Goal: Task Accomplishment & Management: Manage account settings

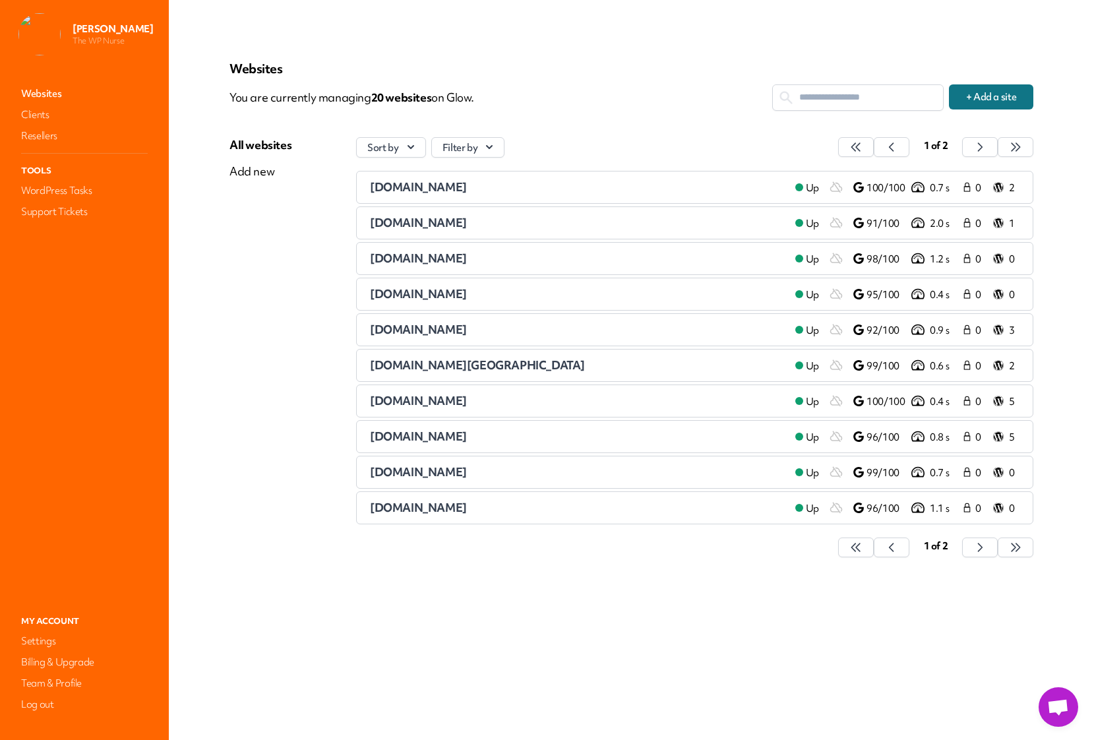
click at [467, 471] on span "[DOMAIN_NAME]" at bounding box center [418, 472] width 97 height 15
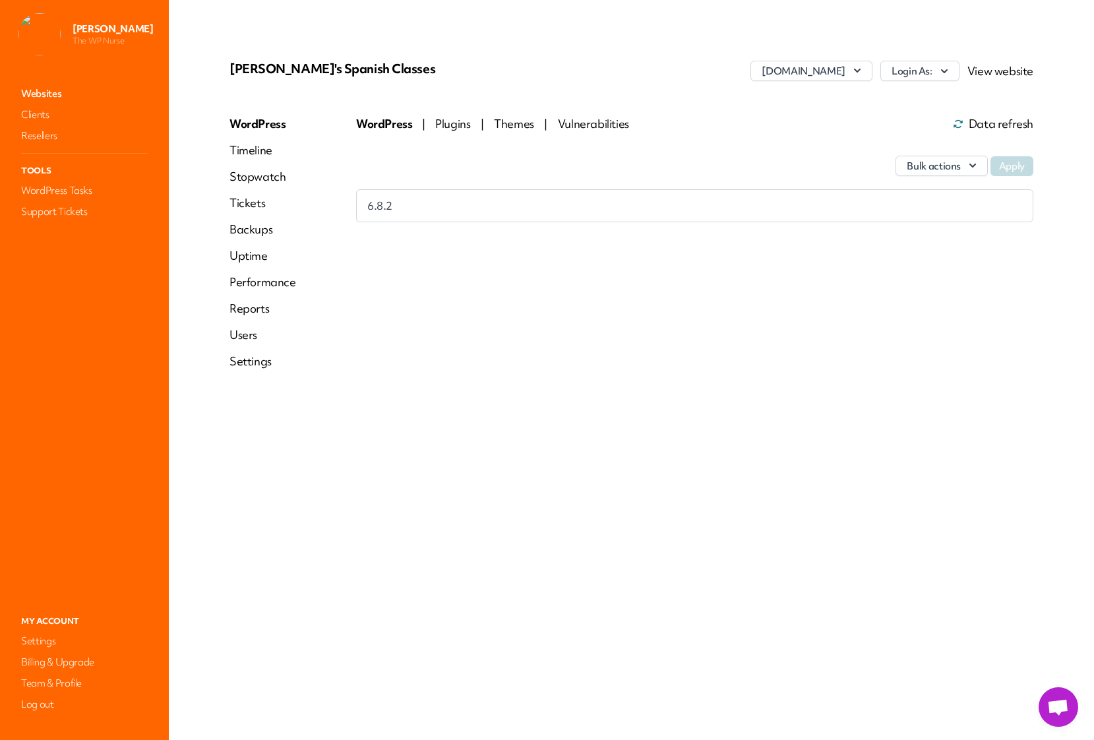
click at [254, 362] on link "Settings" at bounding box center [262, 361] width 67 height 16
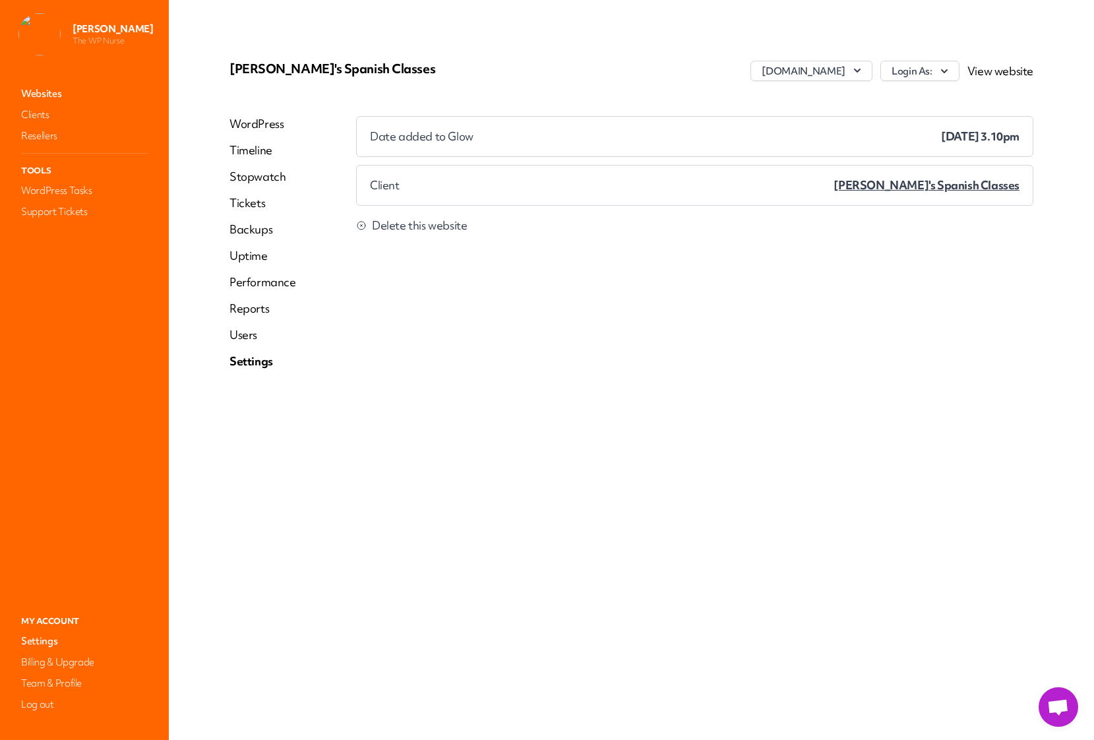
click at [419, 225] on span "Delete this website" at bounding box center [419, 225] width 95 height 13
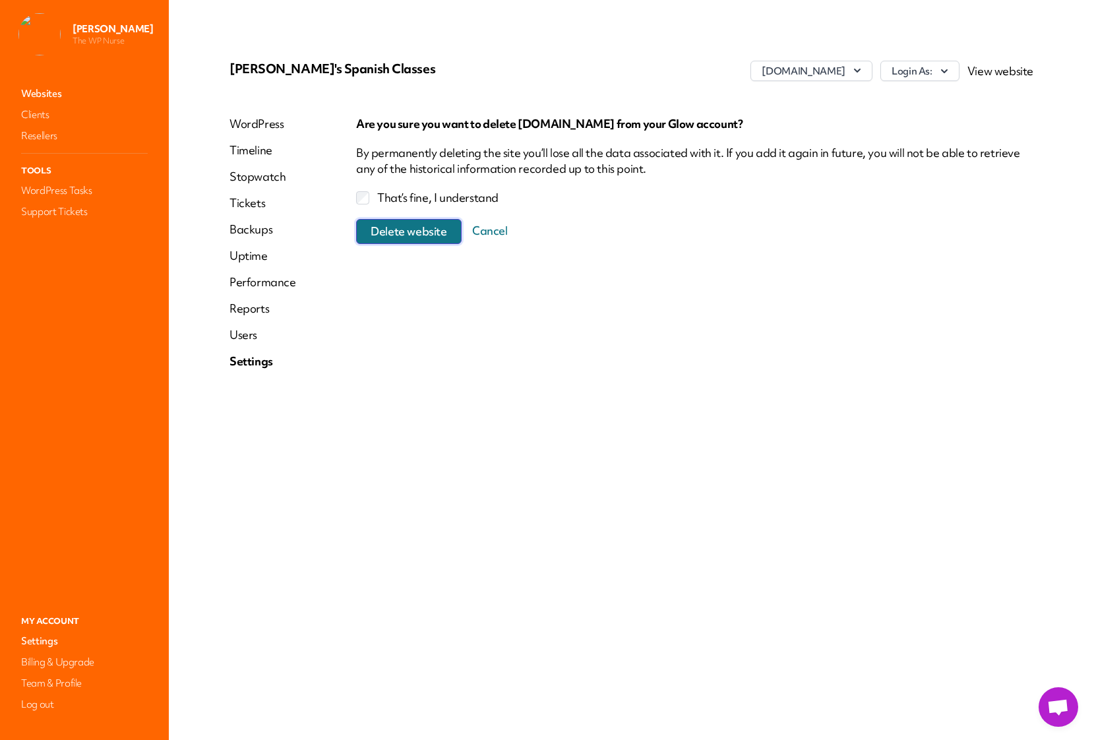
click at [396, 228] on span "Delete website" at bounding box center [408, 231] width 76 height 13
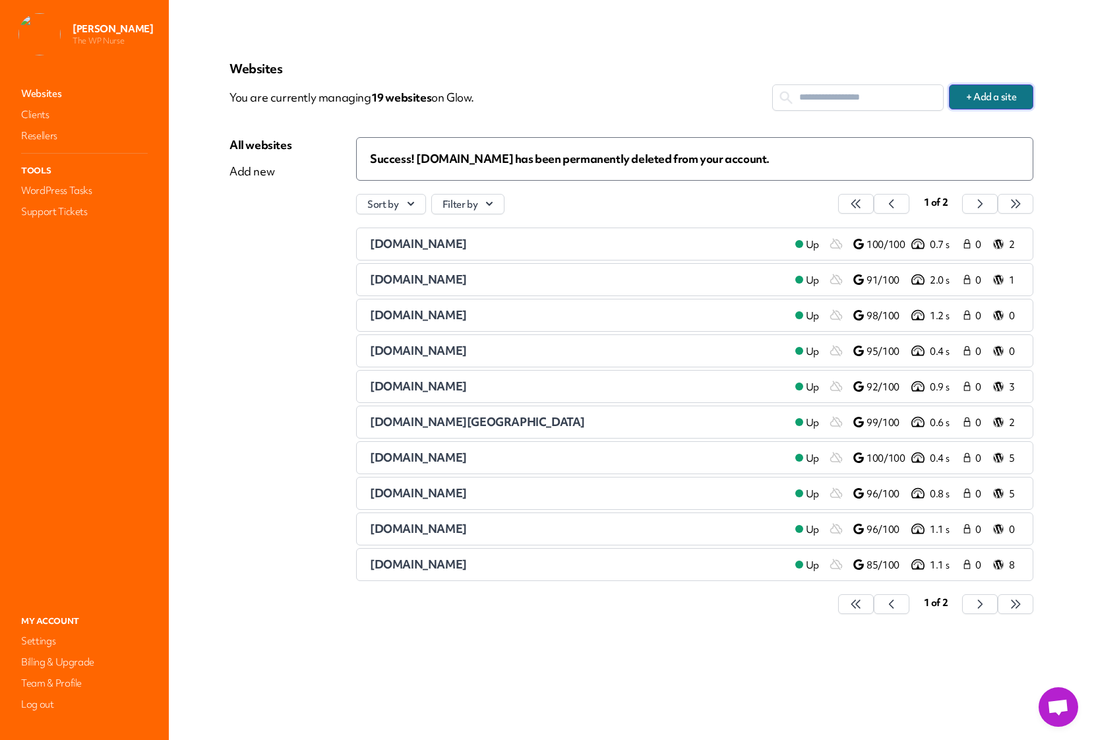
click at [967, 100] on button "+ Add a site" at bounding box center [991, 96] width 84 height 25
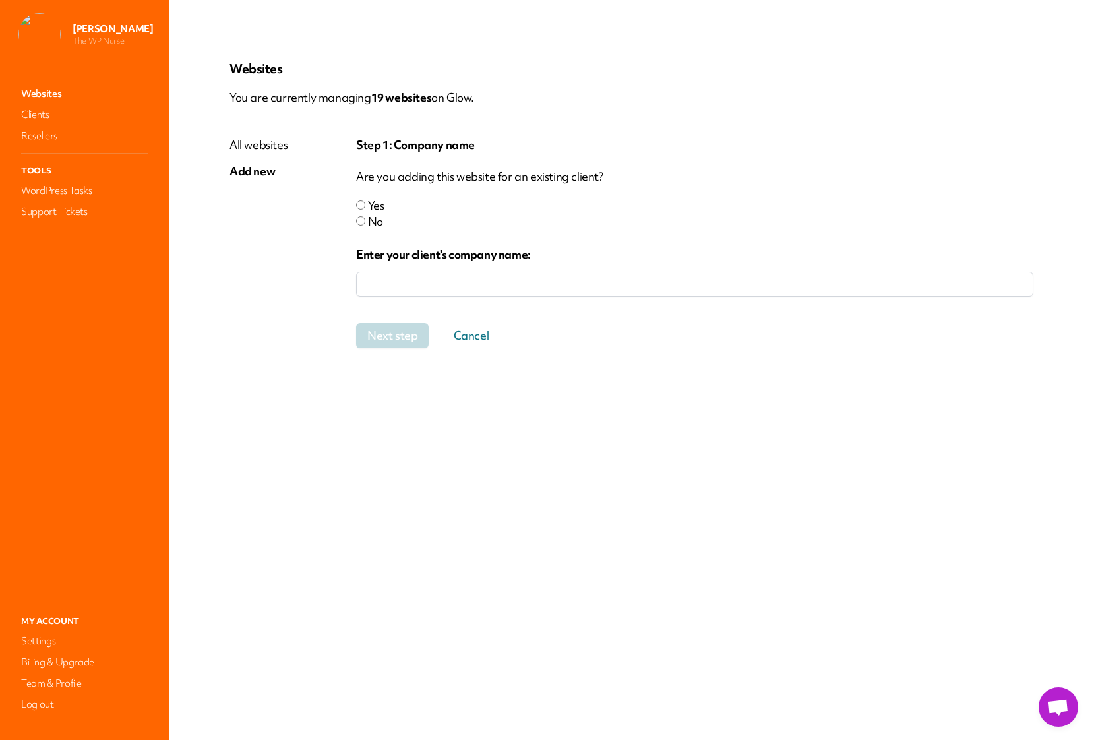
click at [397, 289] on input "company" at bounding box center [694, 284] width 677 height 25
type input "*"
type input "**********"
click at [401, 334] on button "Next step" at bounding box center [398, 335] width 84 height 25
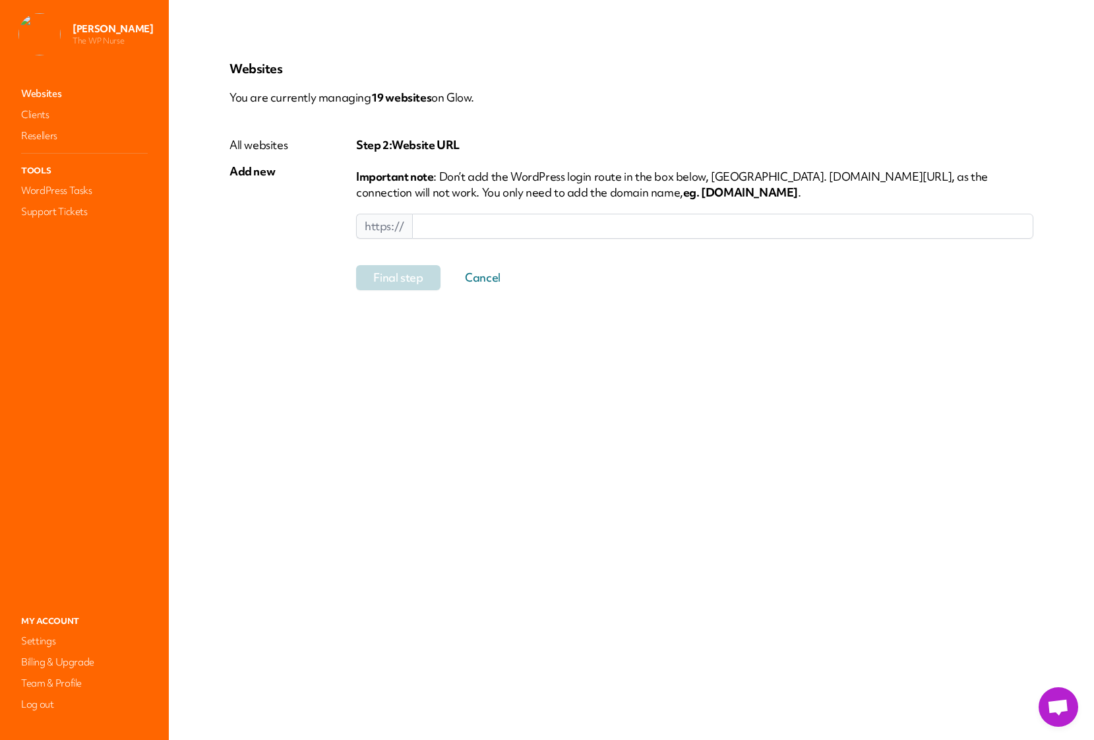
click at [479, 230] on input at bounding box center [722, 226] width 621 height 25
paste input "**********"
drag, startPoint x: 459, startPoint y: 229, endPoint x: 419, endPoint y: 226, distance: 41.0
click at [419, 226] on input "**********" at bounding box center [722, 226] width 621 height 25
click at [548, 224] on input "**********" at bounding box center [722, 226] width 621 height 25
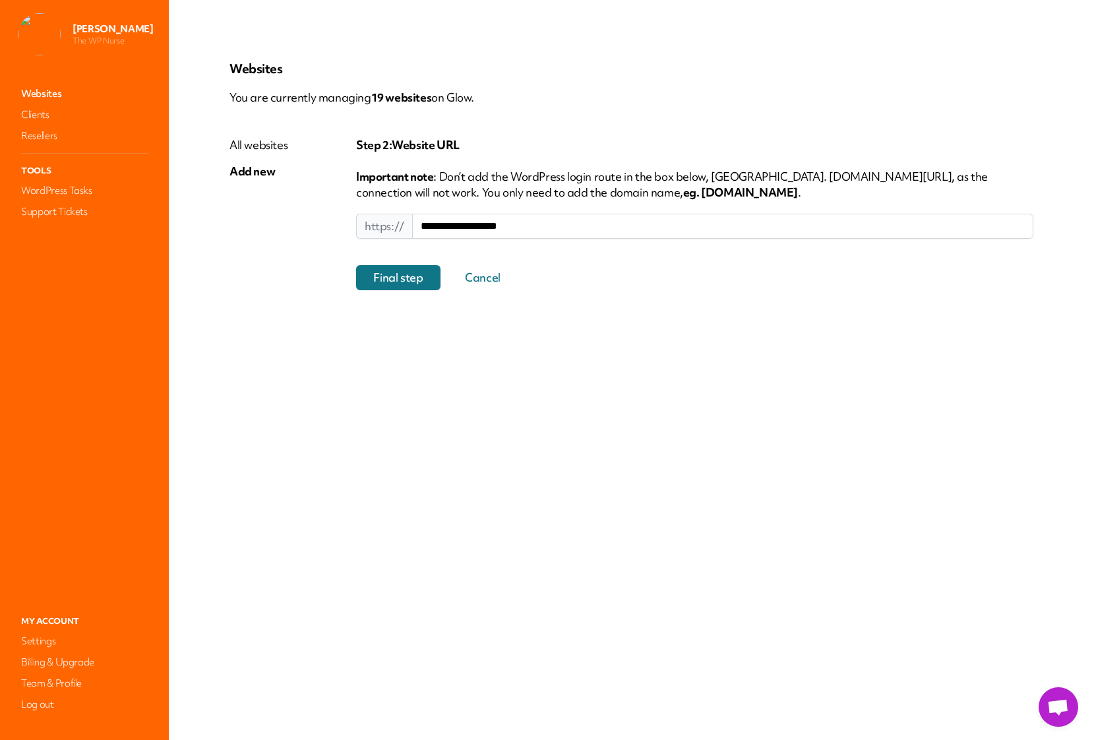
type input "**********"
click at [391, 283] on button "Final step" at bounding box center [398, 277] width 84 height 25
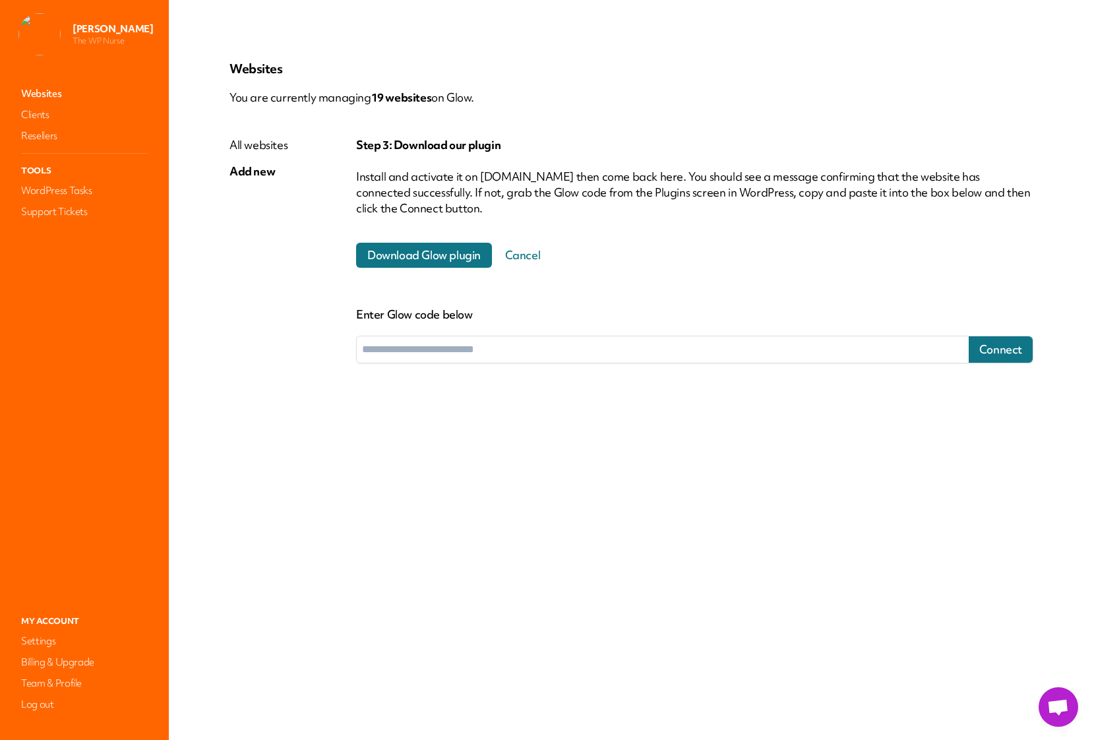
click at [416, 256] on span "Download Glow plugin" at bounding box center [424, 255] width 136 height 25
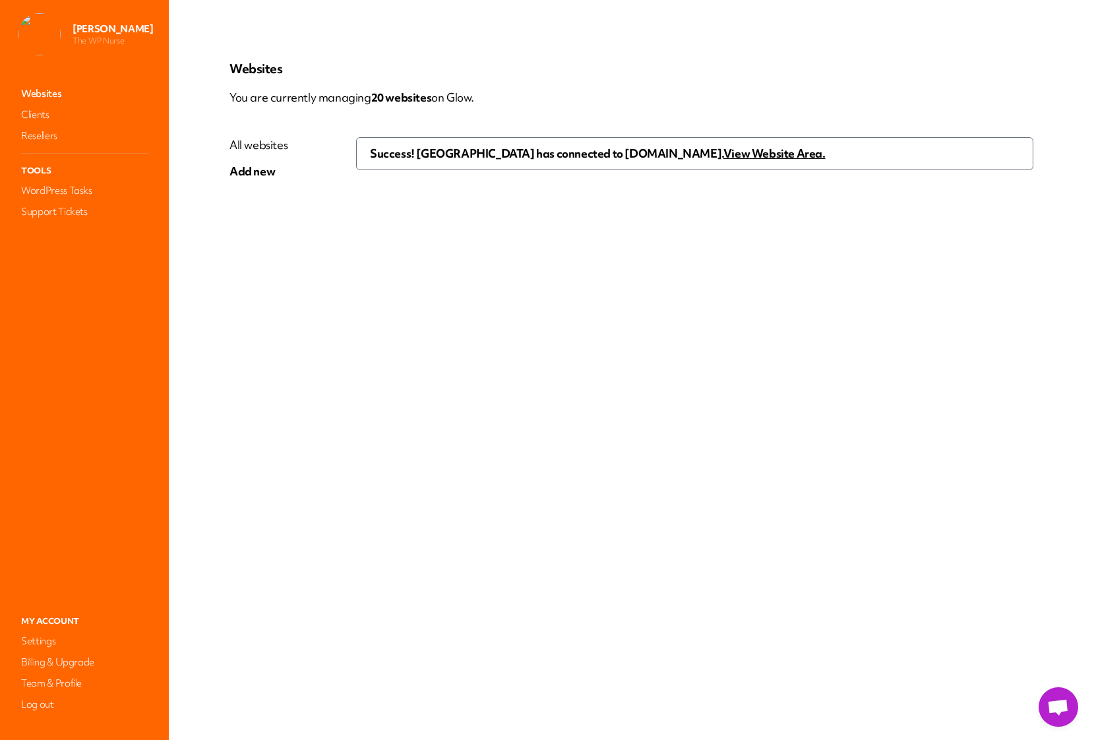
click at [723, 152] on u "View Website Area." at bounding box center [774, 153] width 102 height 15
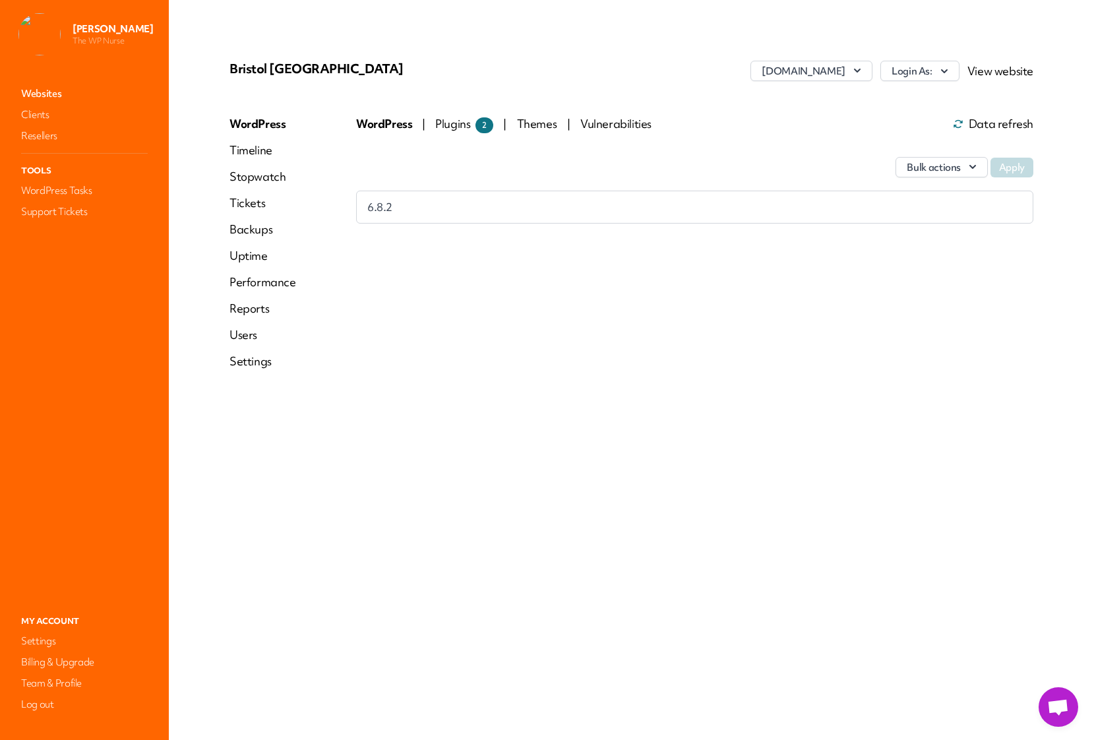
click at [282, 281] on link "Performance" at bounding box center [262, 282] width 67 height 16
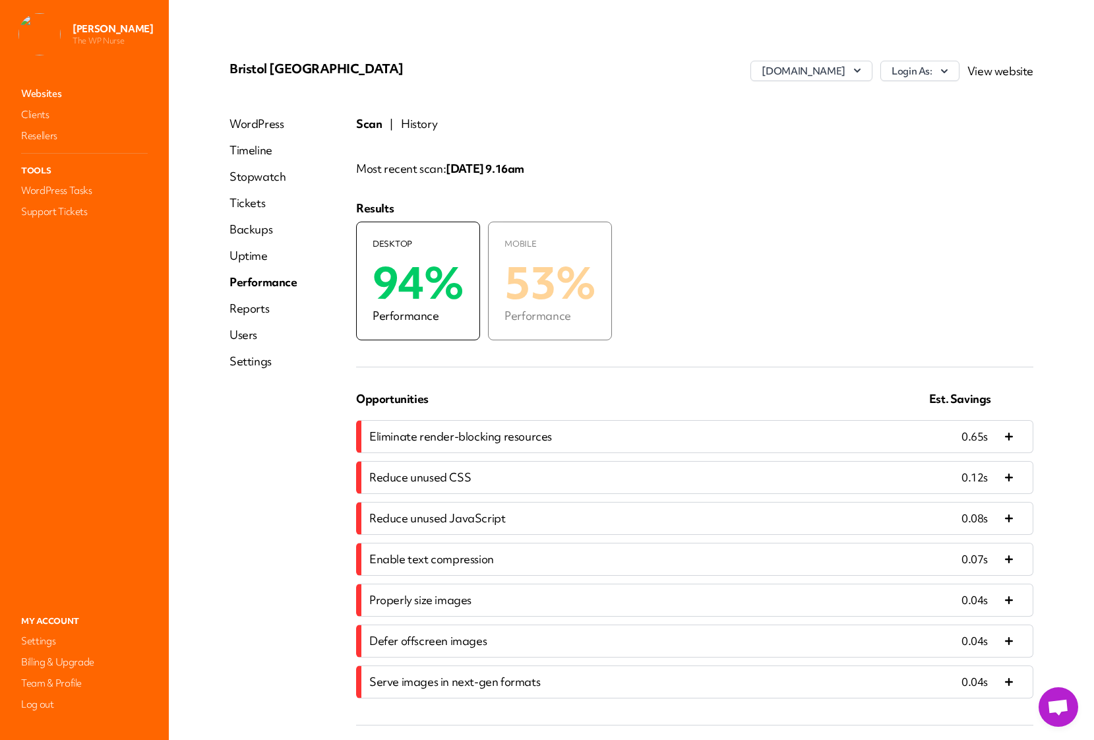
click at [409, 124] on button "History" at bounding box center [419, 124] width 36 height 16
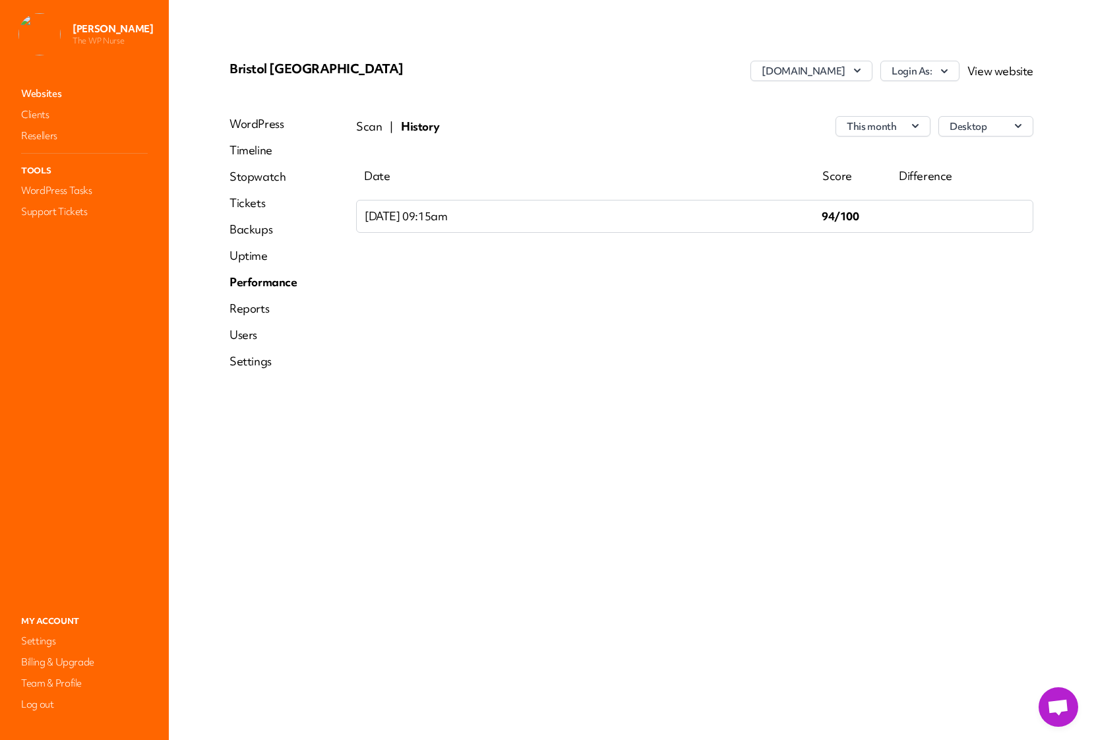
click at [368, 123] on button "Scan" at bounding box center [369, 127] width 26 height 16
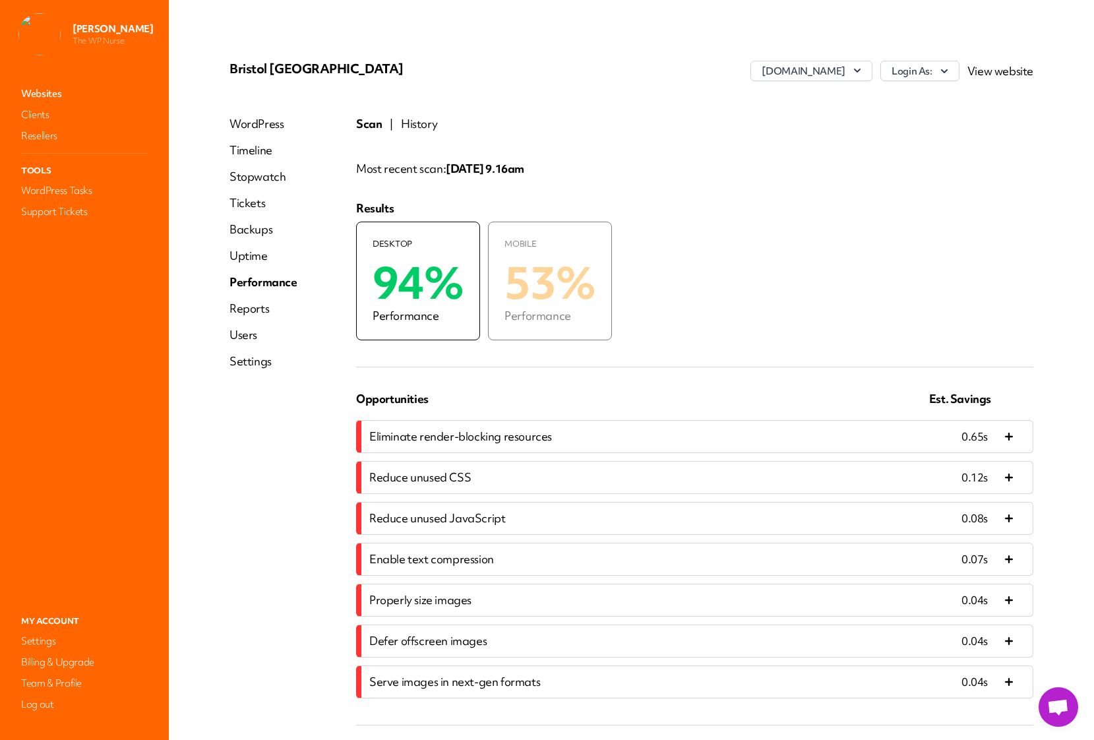
click at [56, 93] on link "Websites" at bounding box center [84, 93] width 132 height 18
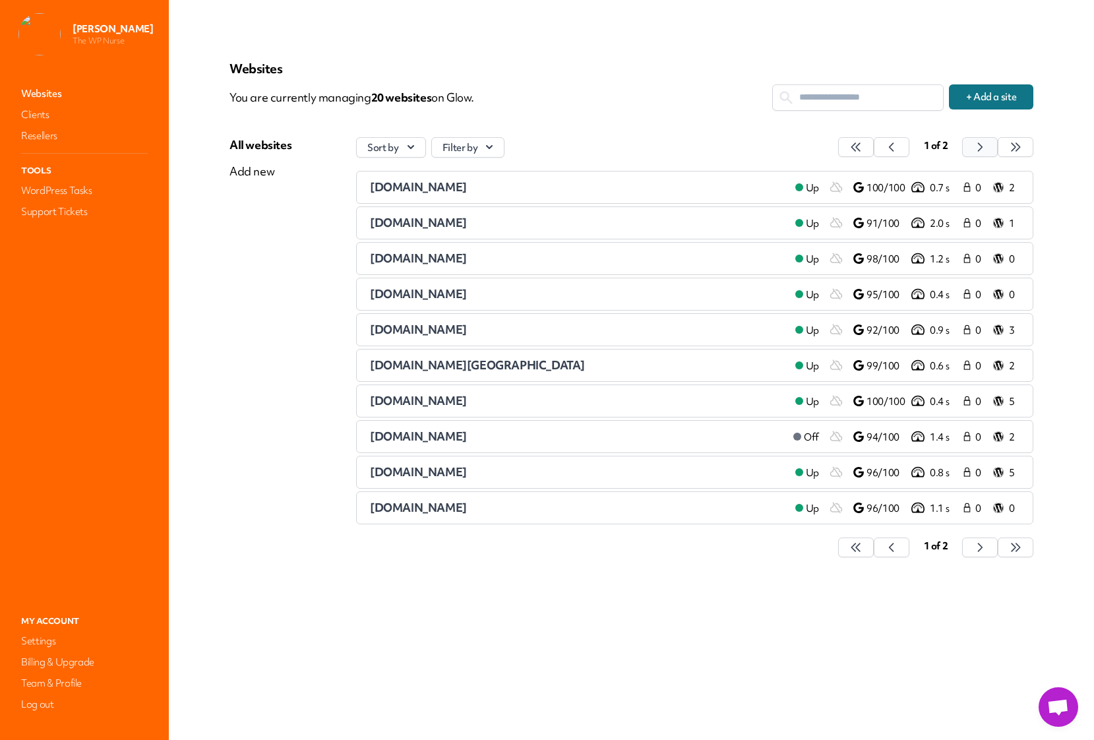
click at [862, 146] on icon "button" at bounding box center [855, 146] width 13 height 13
click at [452, 401] on span "[DOMAIN_NAME]" at bounding box center [418, 401] width 97 height 15
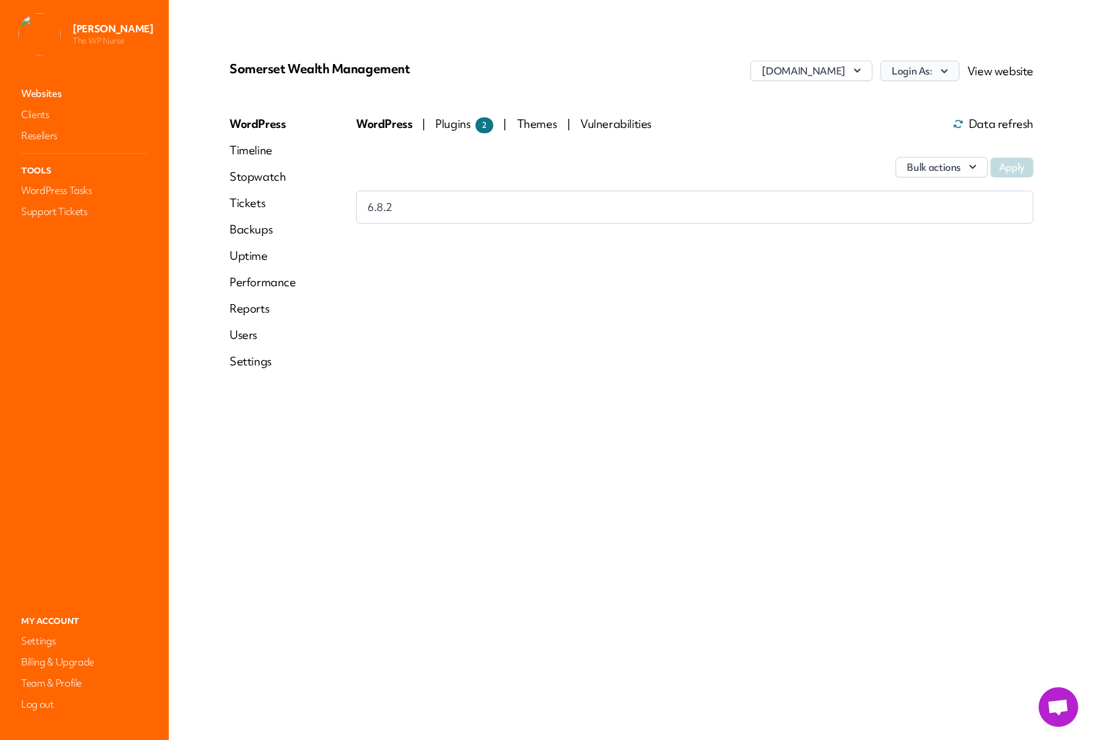
click at [937, 73] on button "Login As:" at bounding box center [919, 71] width 79 height 20
click at [887, 121] on link "[PERSON_NAME]" at bounding box center [885, 124] width 146 height 24
